Goal: Navigation & Orientation: Find specific page/section

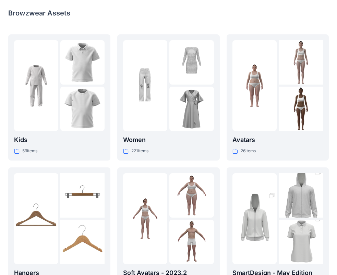
click at [303, 160] on div "Avatars 26 items SmartDesign - May Edition 7 items" at bounding box center [278, 230] width 102 height 392
click at [275, 128] on div at bounding box center [255, 85] width 44 height 91
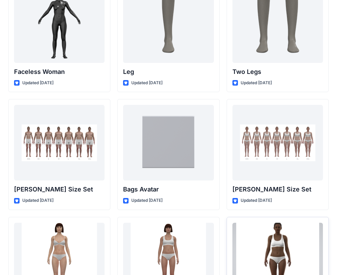
scroll to position [641, 0]
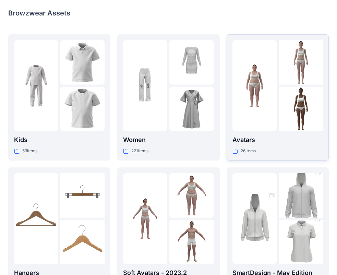
click at [322, 145] on div "Avatars 26 items" at bounding box center [278, 145] width 91 height 20
